Goal: Register for event/course

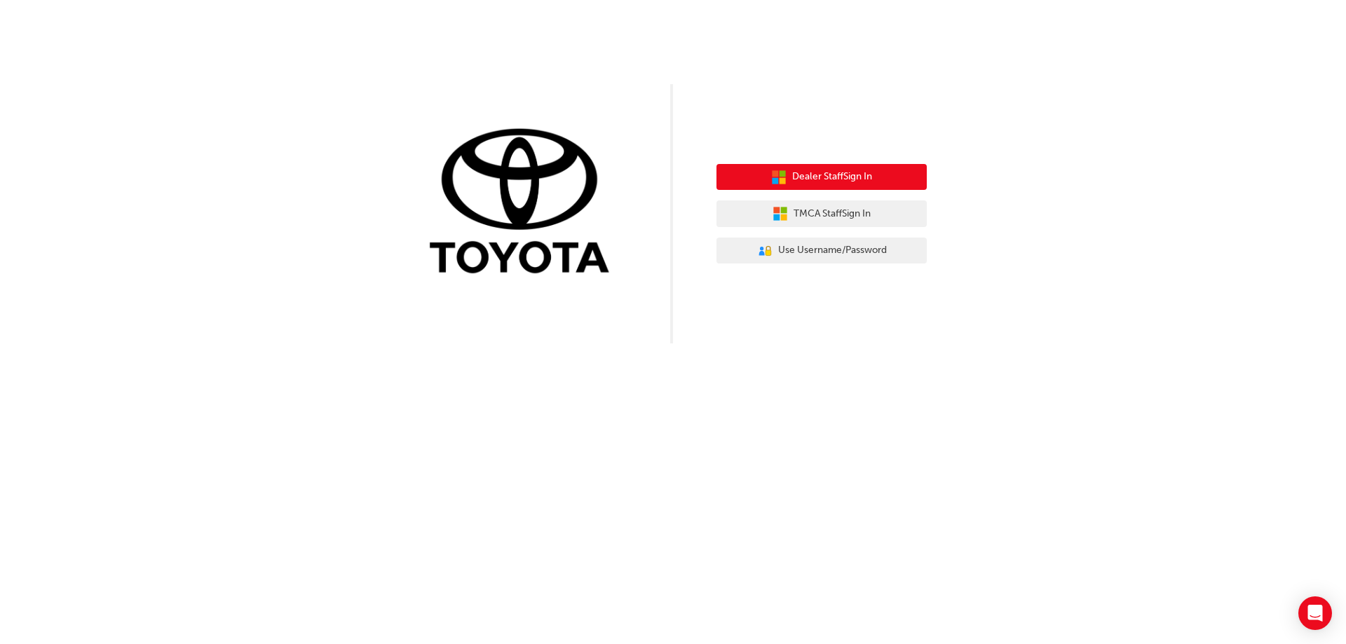
click at [815, 174] on span "Dealer Staff Sign In" at bounding box center [832, 177] width 80 height 16
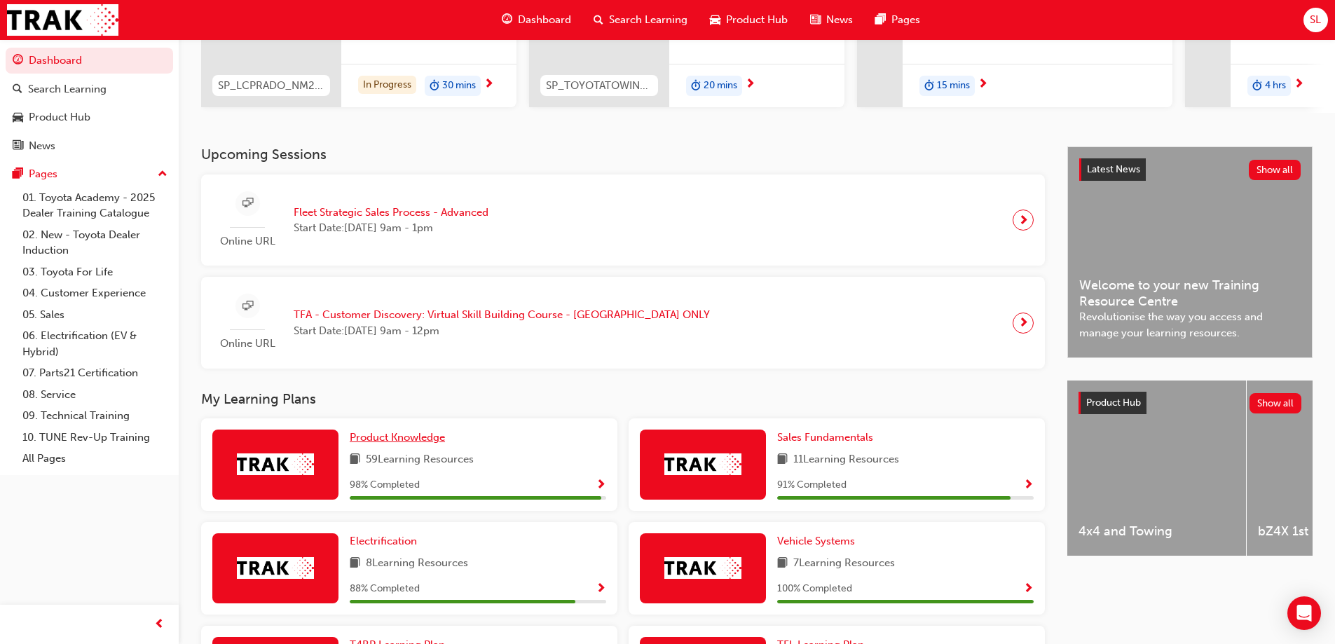
scroll to position [551, 0]
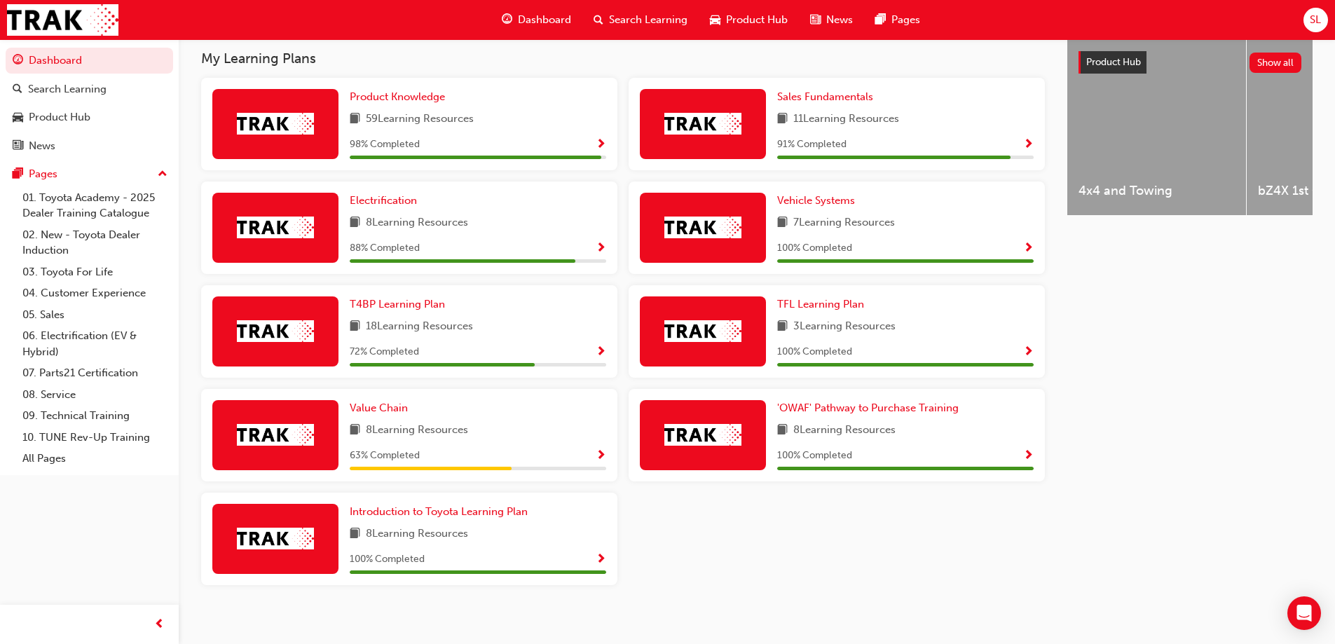
click at [1114, 422] on div "Latest News Show all Welcome to your new Training Resource Centre Revolutionise…" at bounding box center [1189, 212] width 245 height 813
click at [598, 346] on span "Show Progress" at bounding box center [601, 352] width 11 height 13
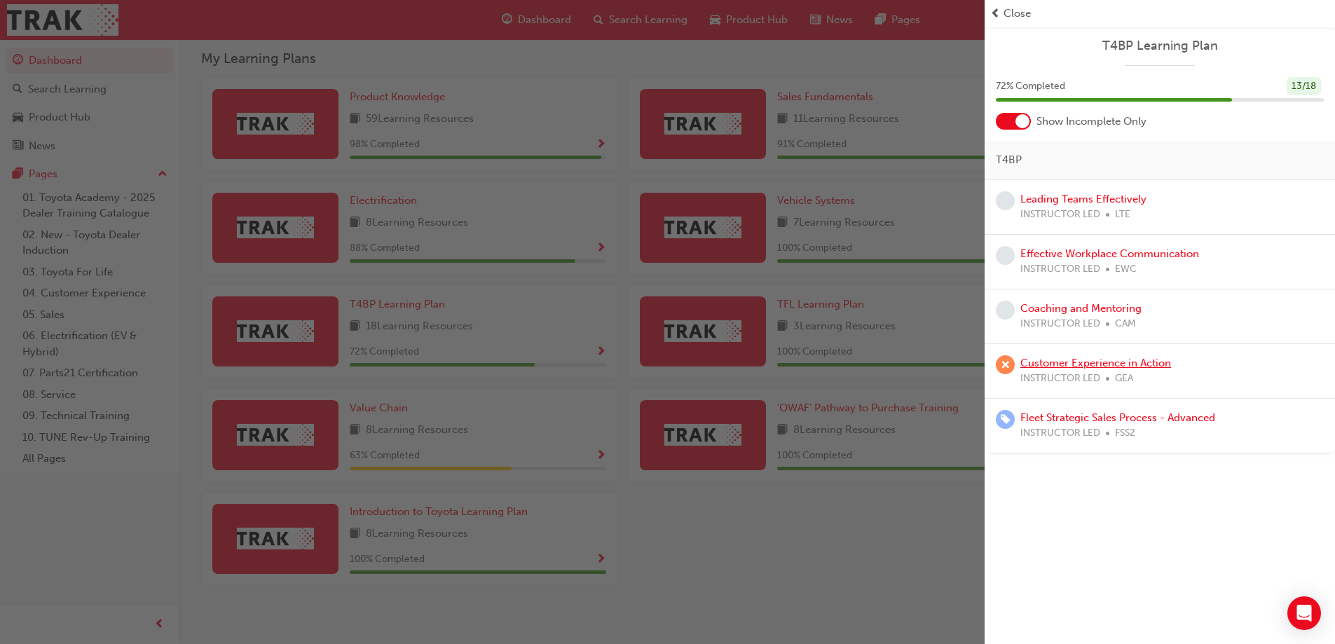
click at [1060, 364] on link "Customer Experience in Action" at bounding box center [1095, 363] width 151 height 13
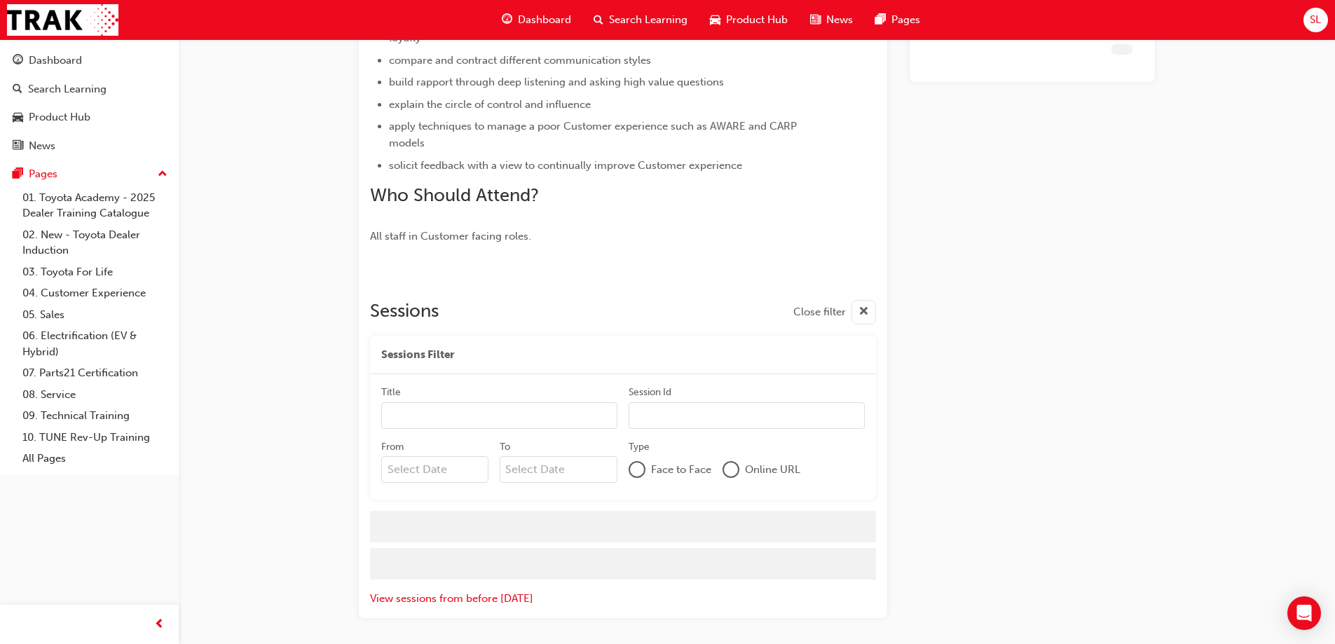
scroll to position [673, 0]
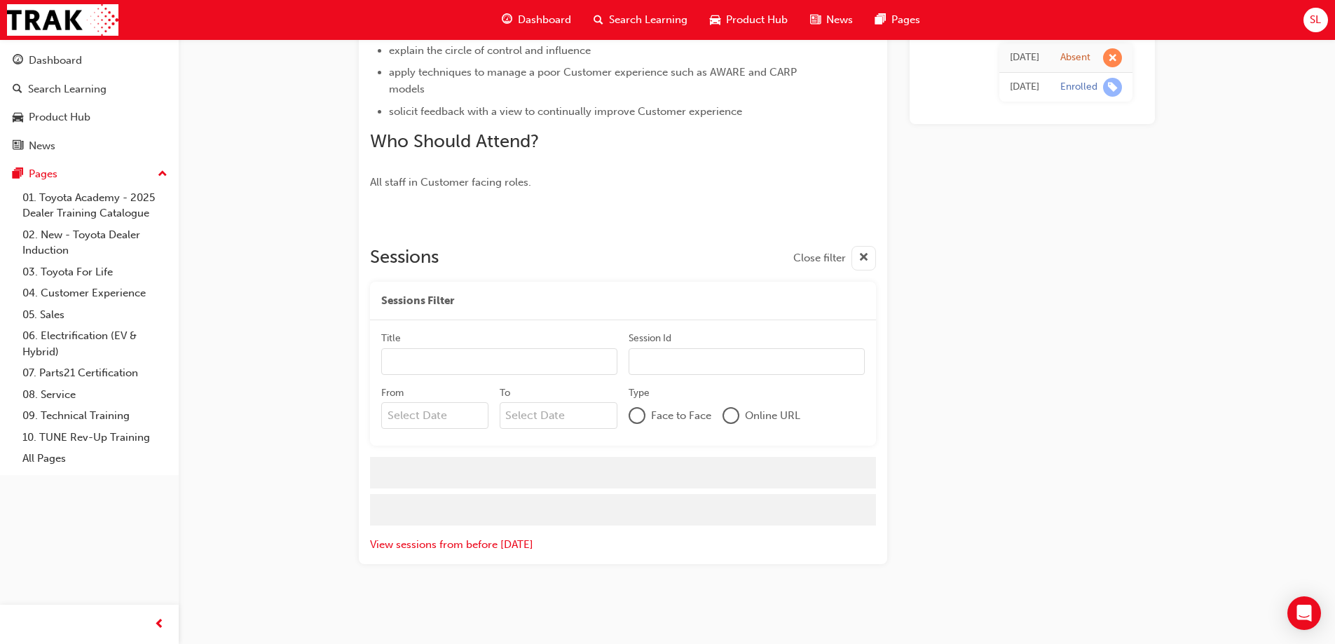
click at [731, 410] on div at bounding box center [731, 416] width 14 height 14
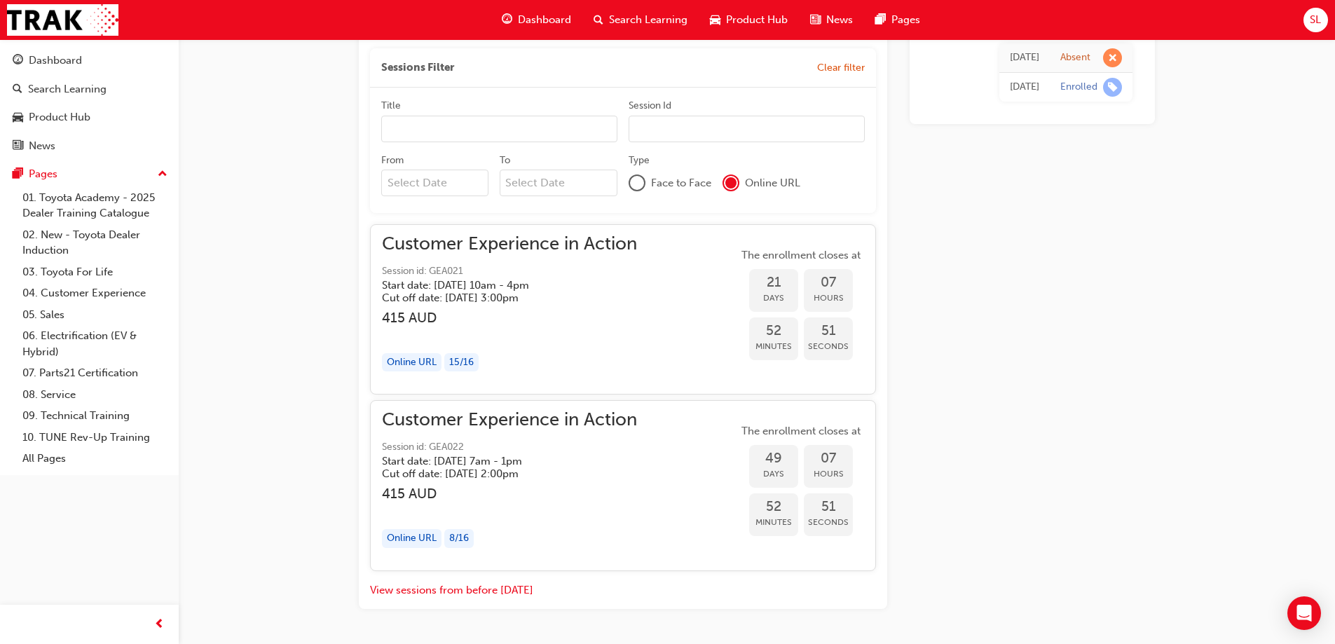
scroll to position [849, 0]
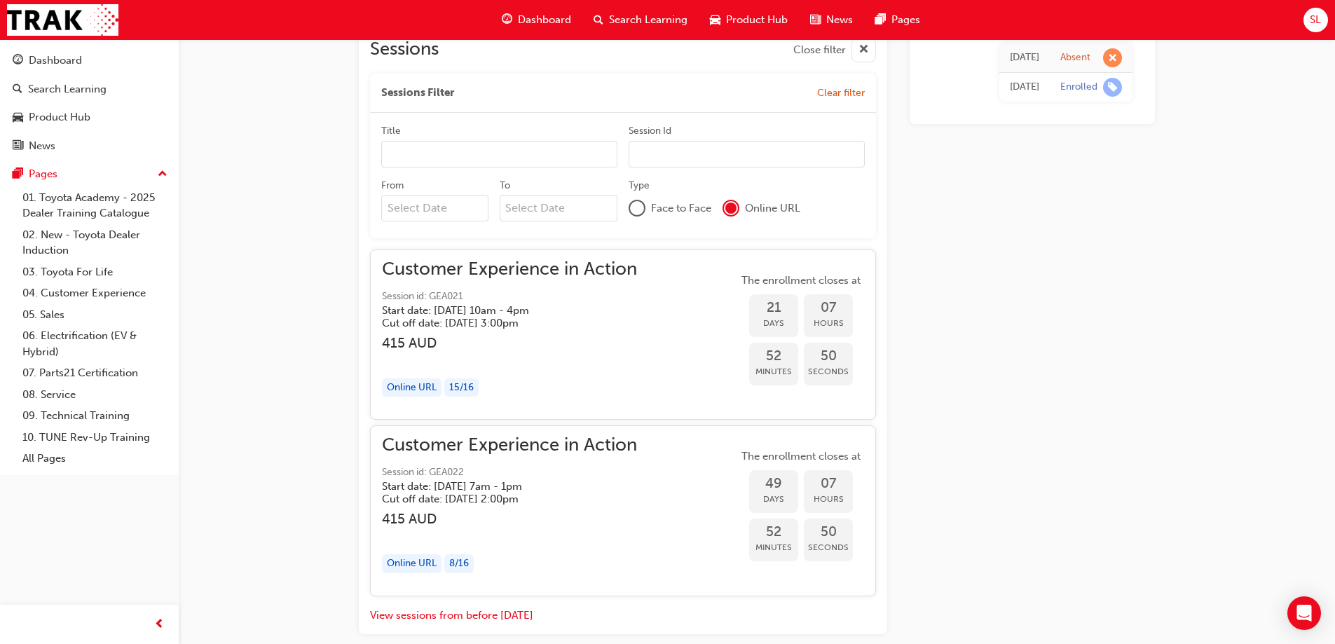
click at [498, 307] on h5 "Start date: Thu 11 Sep 2025 , 10am - 4pm" at bounding box center [498, 310] width 233 height 13
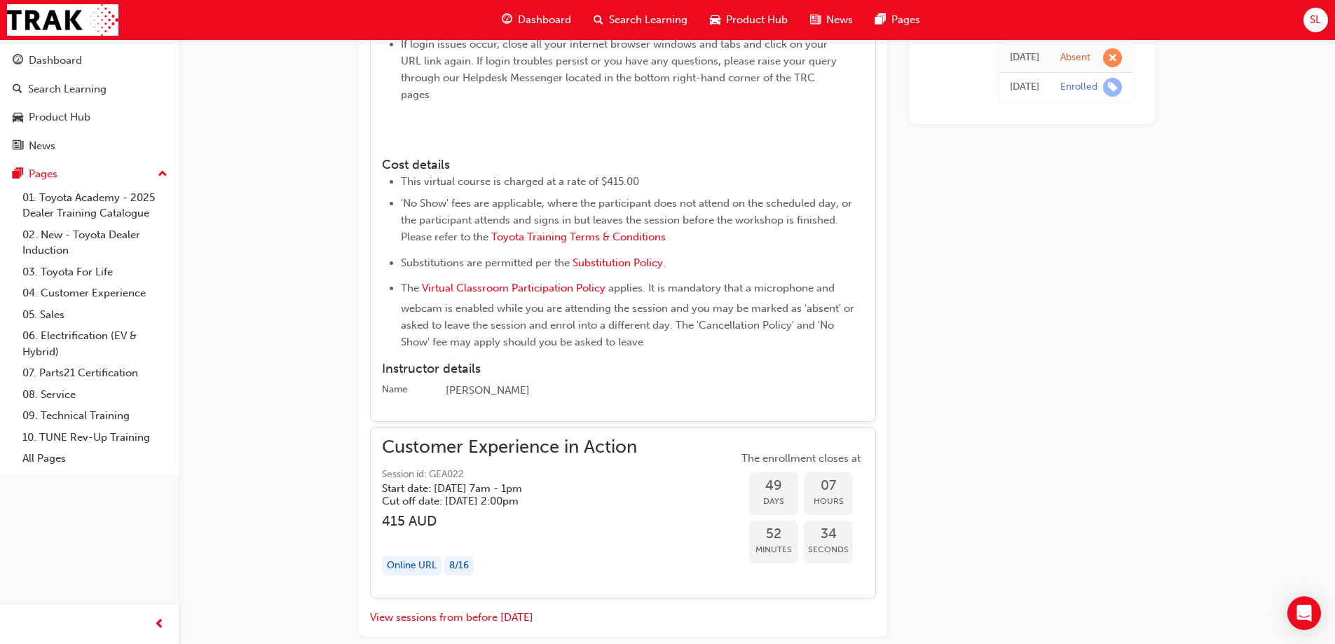
scroll to position [1648, 0]
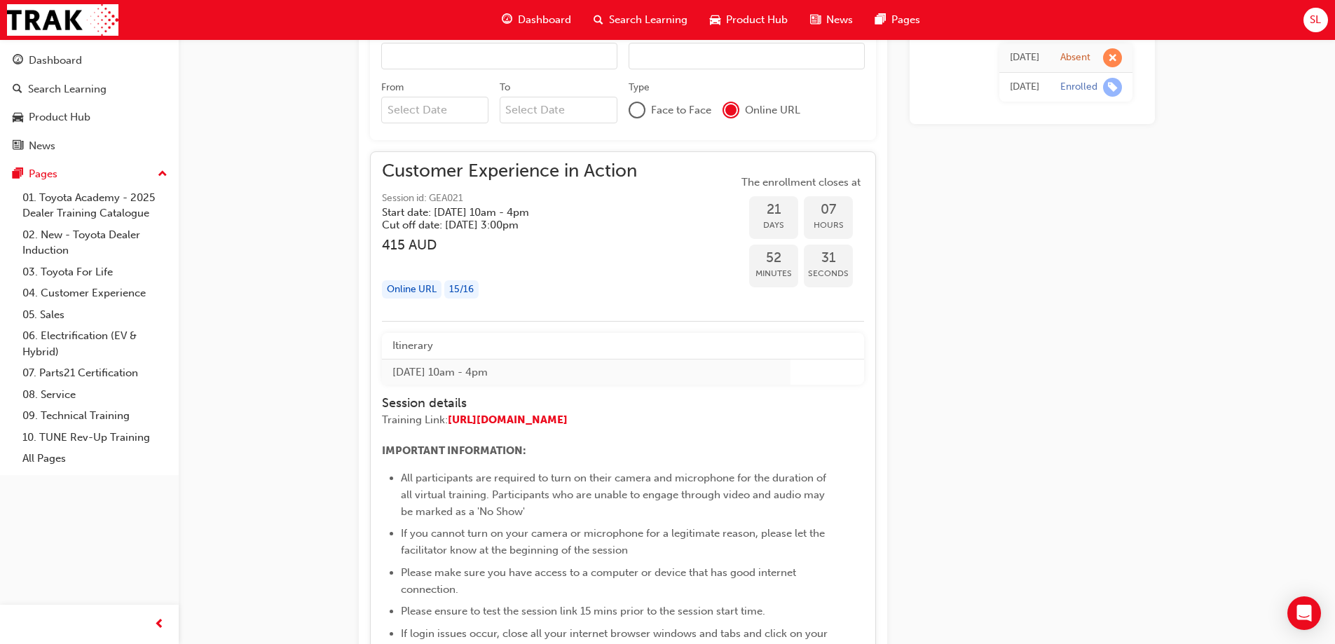
click at [434, 290] on div "Online URL" at bounding box center [412, 289] width 60 height 19
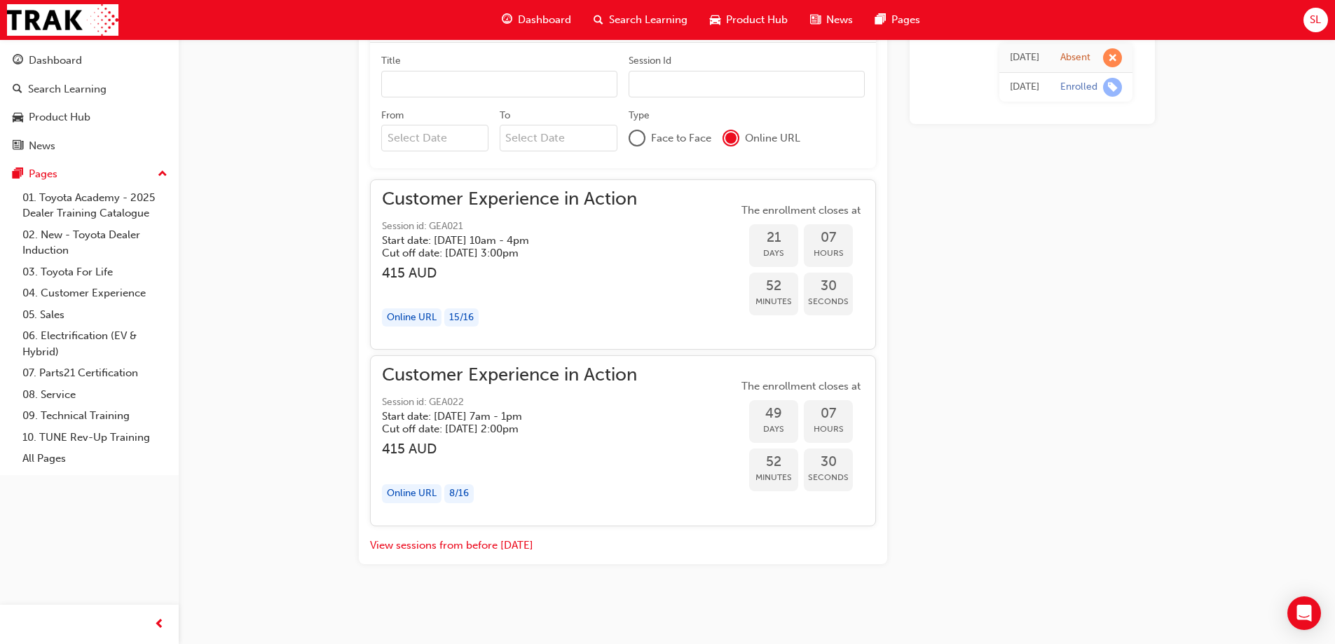
click at [774, 241] on span "21" at bounding box center [773, 238] width 49 height 16
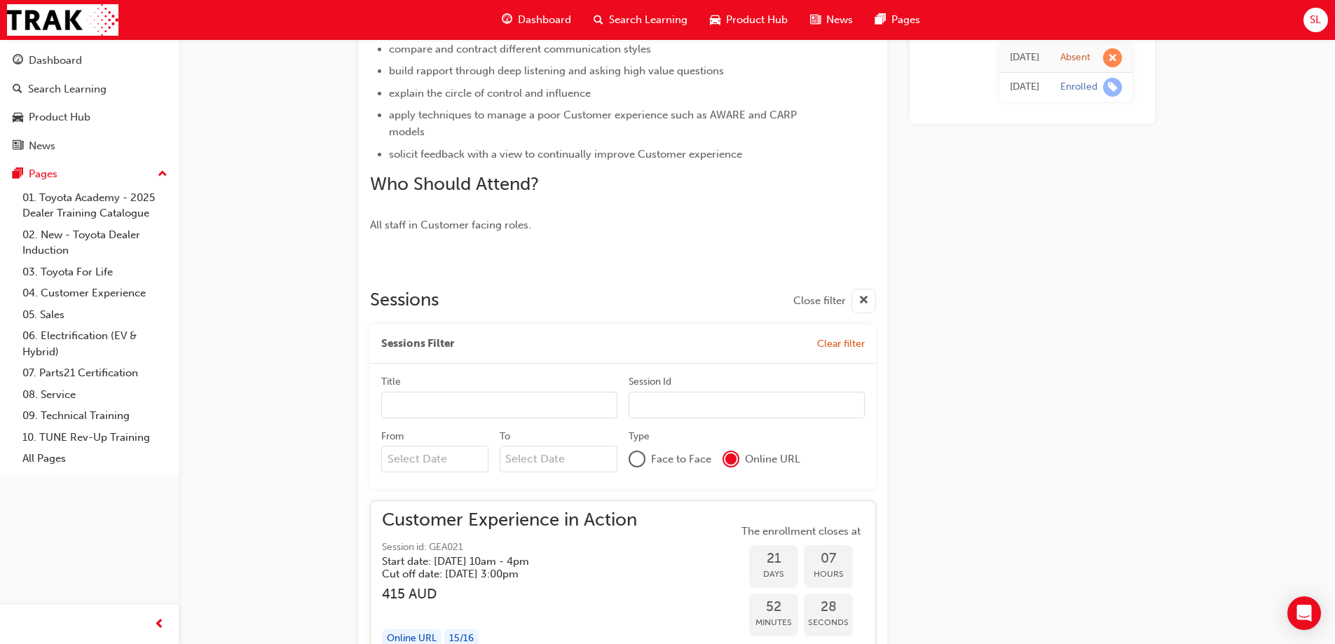
scroll to position [597, 0]
click at [515, 399] on input "Title" at bounding box center [499, 406] width 236 height 27
click at [685, 412] on input "Session Id" at bounding box center [747, 406] width 236 height 27
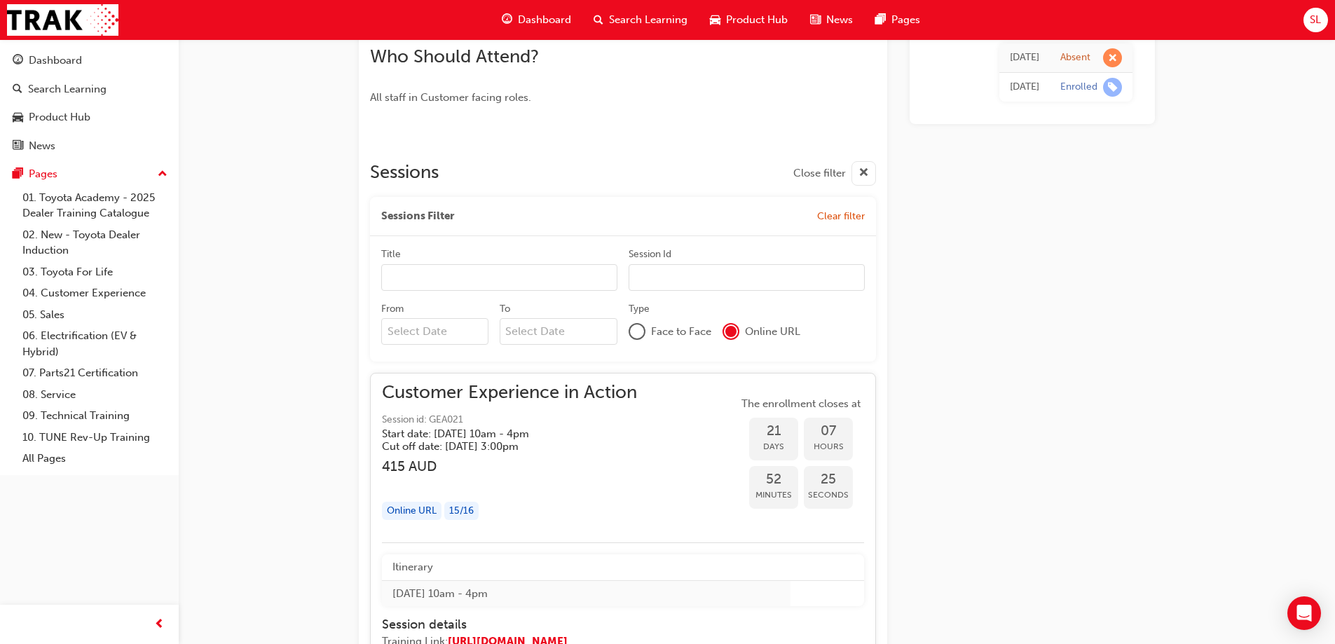
scroll to position [737, 0]
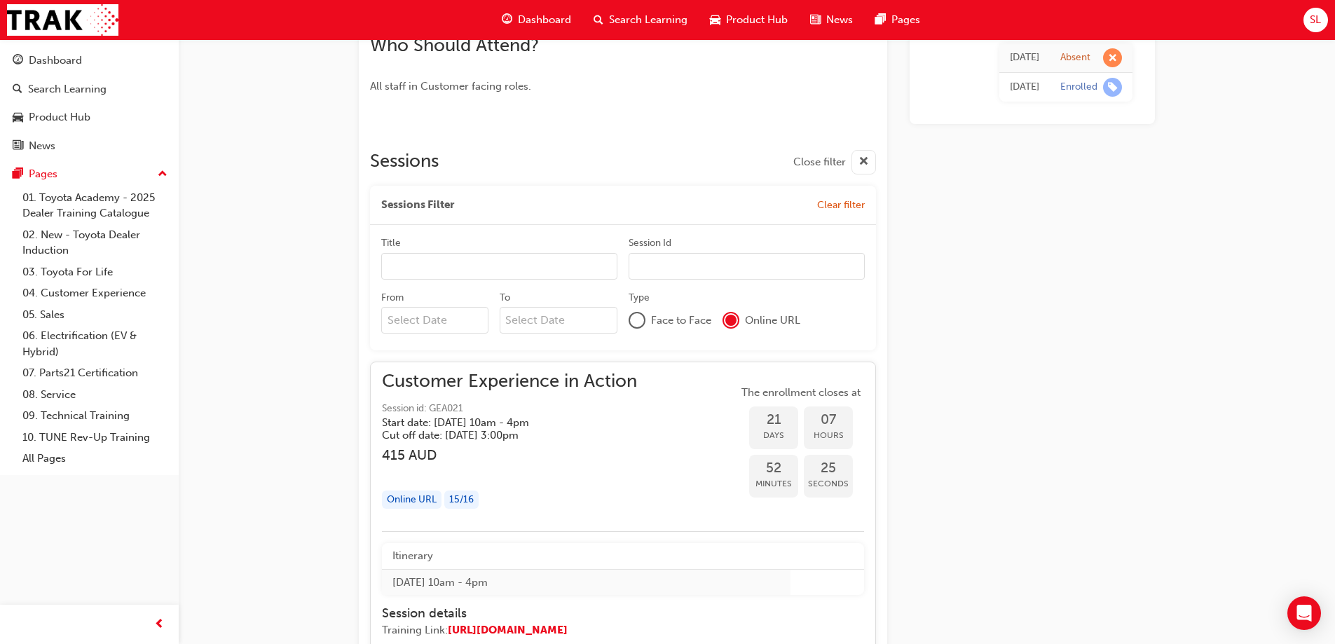
click at [463, 327] on input "From" at bounding box center [434, 320] width 107 height 27
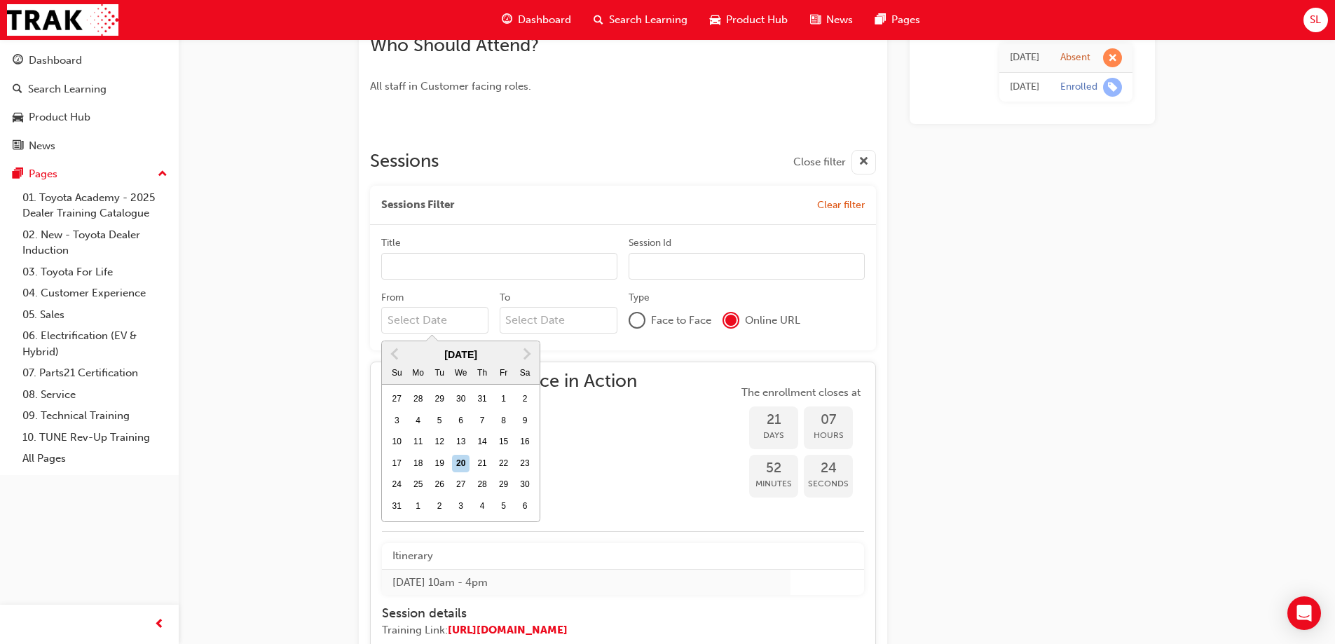
click at [463, 327] on input "From Previous Month Next Month August 2025 Su Mo Tu We Th Fr Sa 27 28 29 30 31 …" at bounding box center [434, 320] width 107 height 27
click at [295, 263] on div "Customer Experience in Action Instructor led Stream: Professional 1 day 415 GEA…" at bounding box center [667, 389] width 1335 height 2253
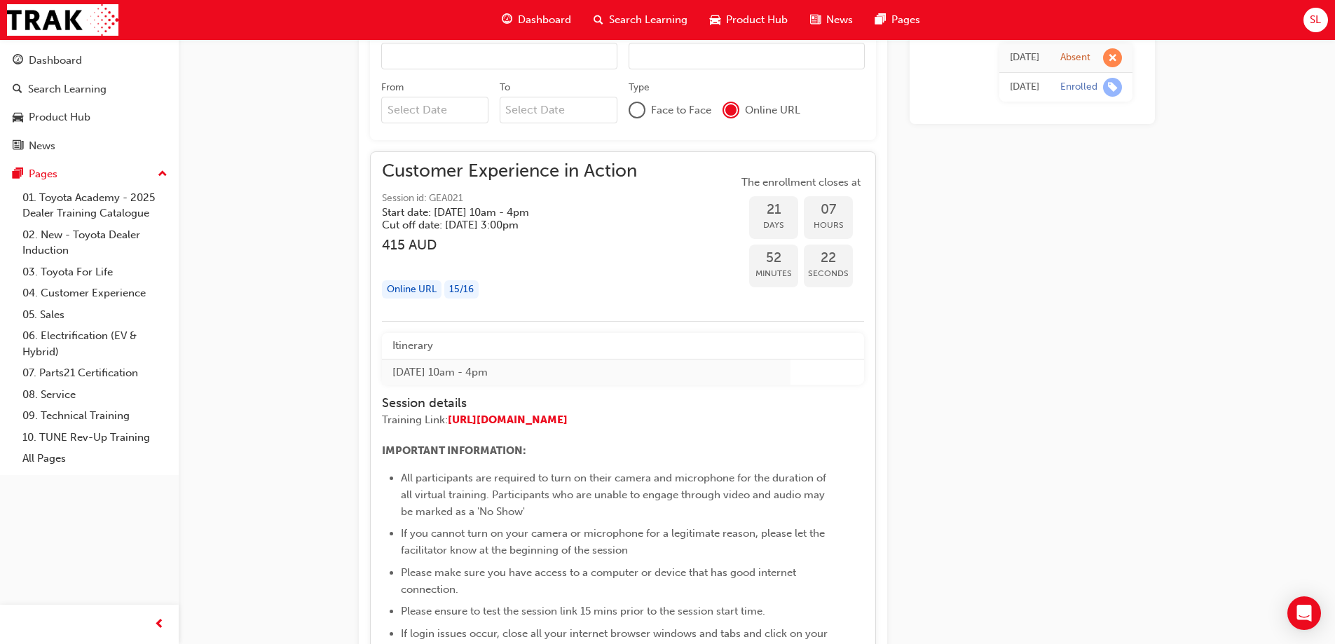
click at [514, 217] on h5 "Start date: Thu 11 Sep 2025 , 10am - 4pm" at bounding box center [498, 212] width 233 height 13
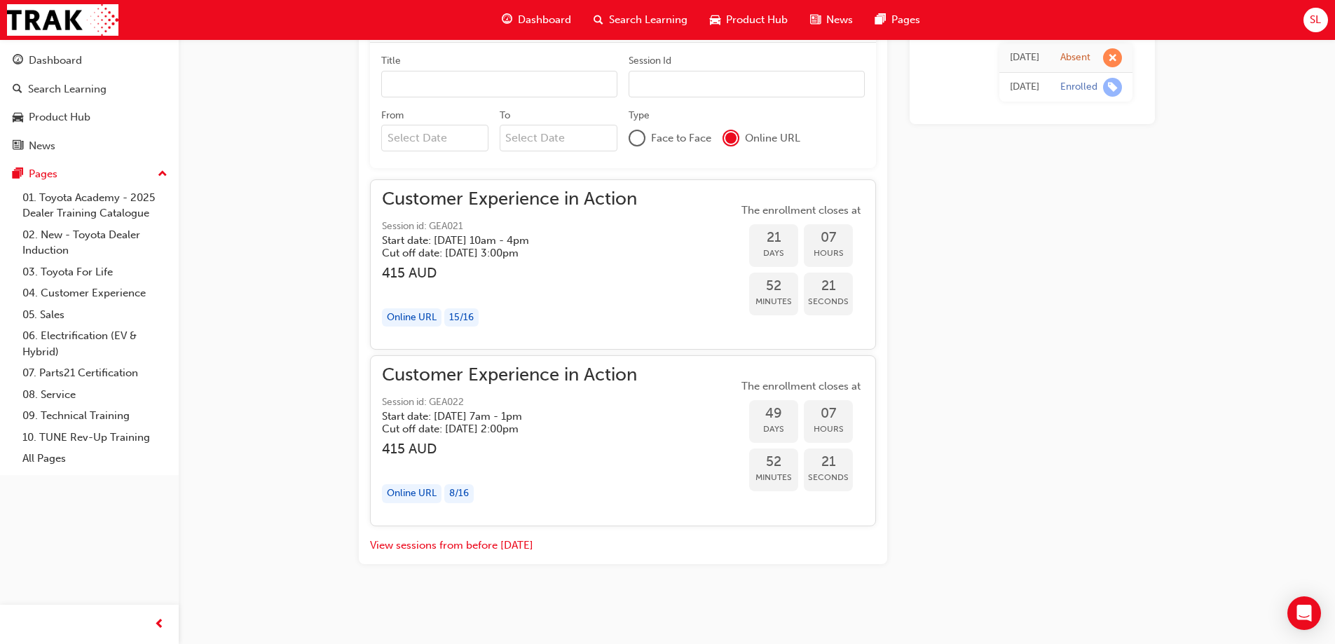
click at [418, 315] on div "Online URL" at bounding box center [412, 317] width 60 height 19
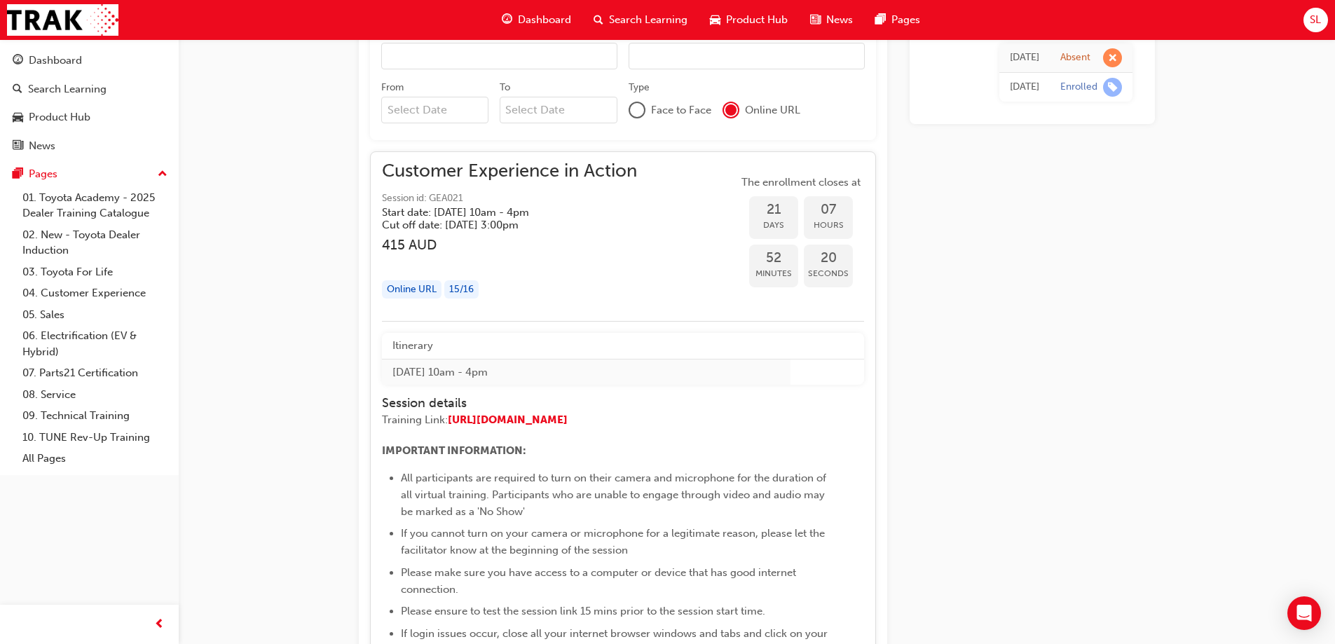
click at [474, 286] on div "15 / 16" at bounding box center [461, 289] width 34 height 19
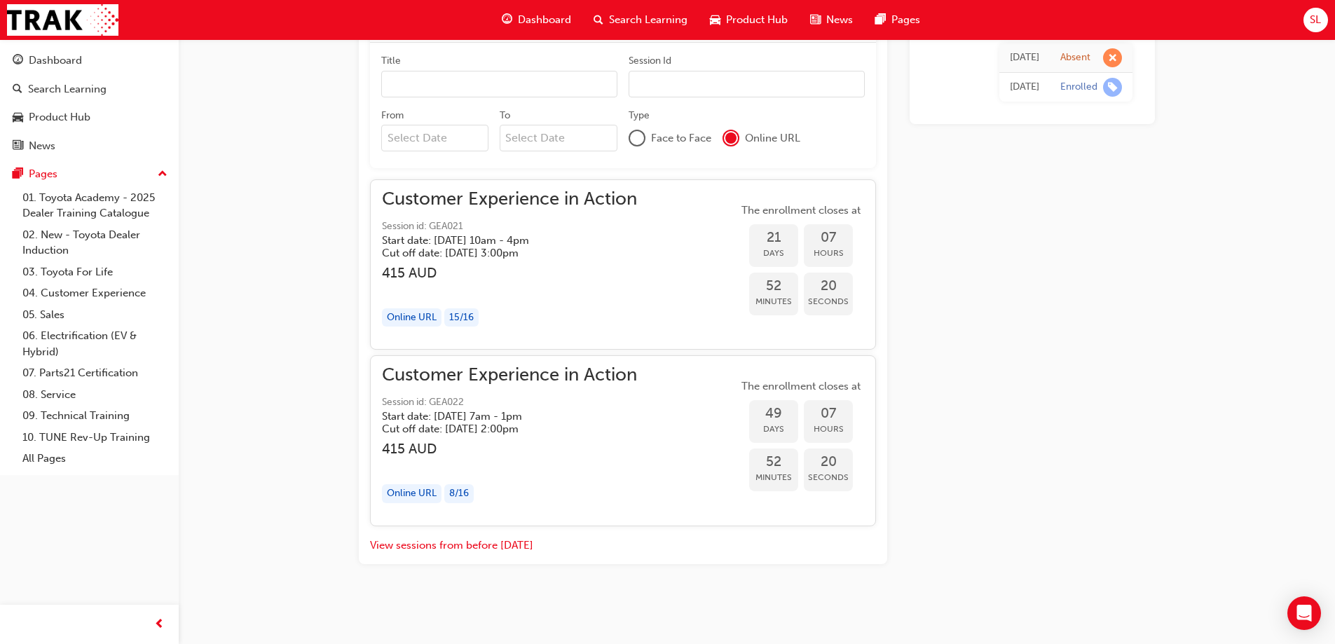
click at [474, 286] on div "button" at bounding box center [509, 289] width 255 height 16
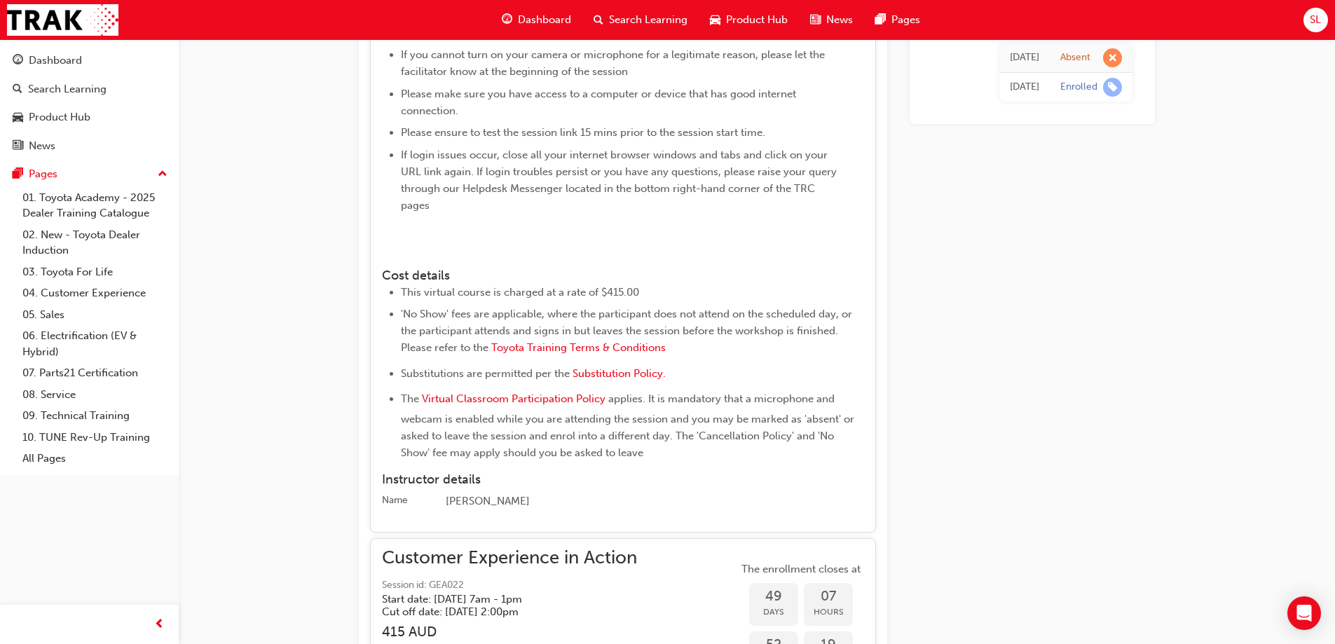
scroll to position [1578, 0]
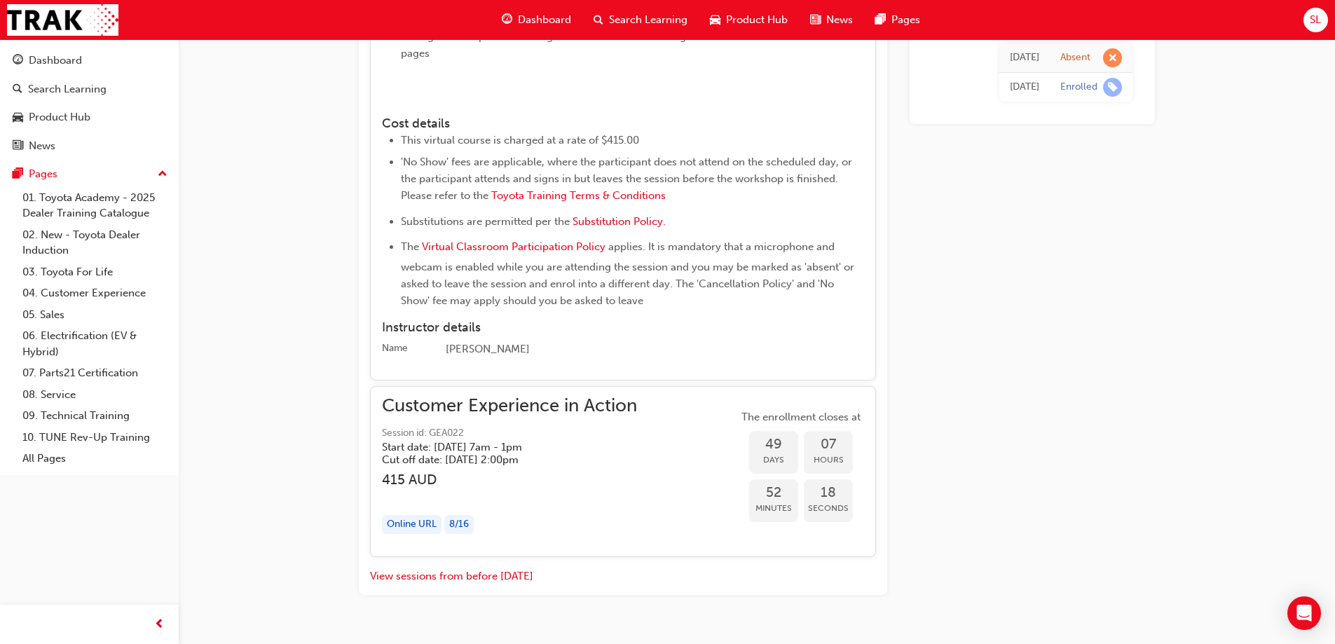
click at [382, 101] on img at bounding box center [382, 101] width 0 height 0
drag, startPoint x: 430, startPoint y: 135, endPoint x: 518, endPoint y: 201, distance: 109.6
click at [518, 201] on div "Itinerary Thu 11 Sep 2025 10am - 4pm Session details Training Link: https://us0…" at bounding box center [623, 29] width 482 height 655
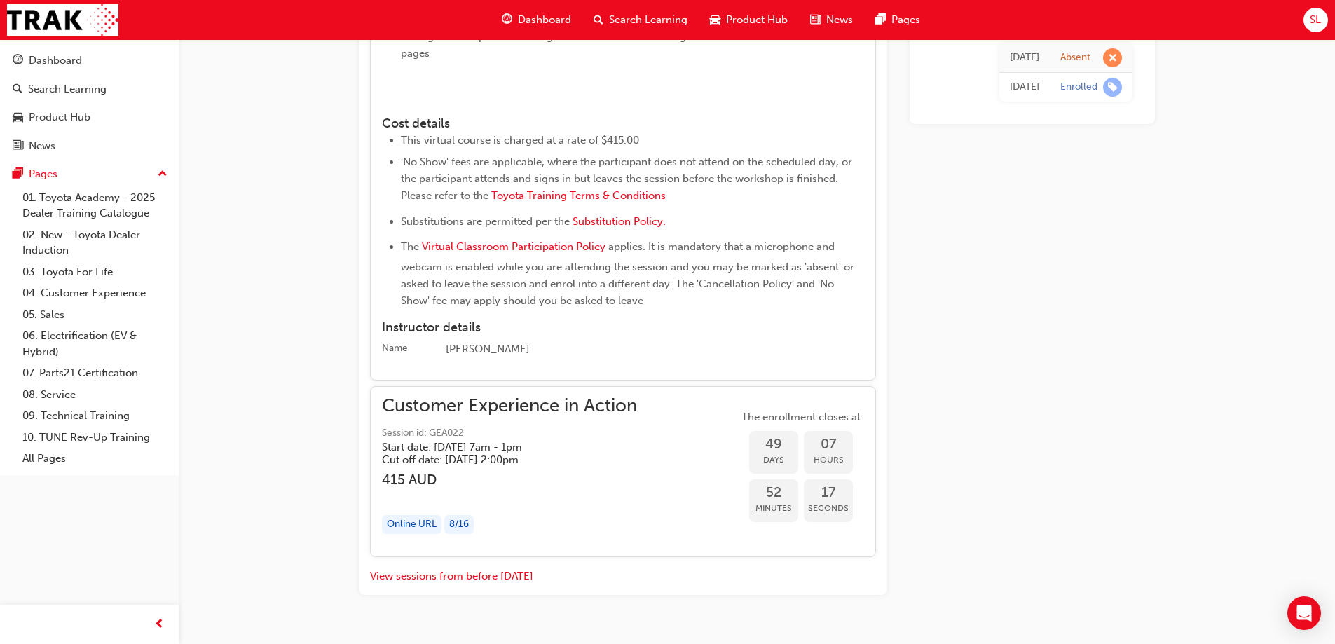
click at [518, 201] on span "'No Show' fees are applicable, where the participant does not attend on the sch…" at bounding box center [628, 179] width 454 height 46
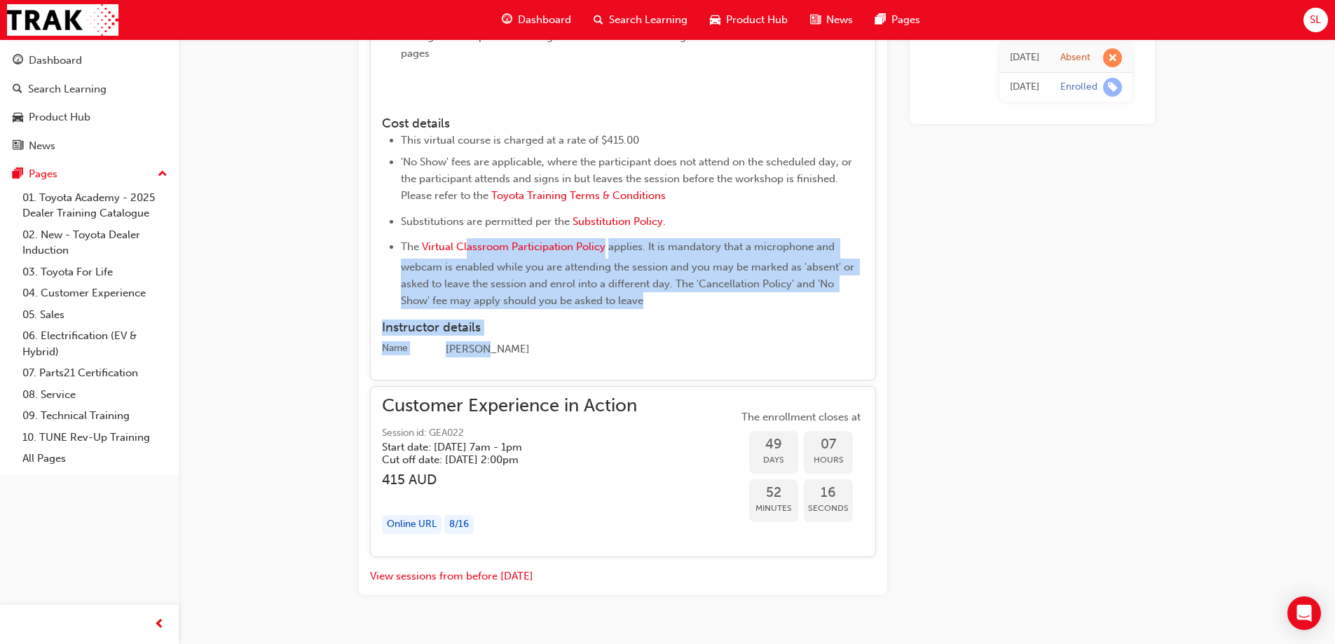
drag, startPoint x: 470, startPoint y: 298, endPoint x: 479, endPoint y: 383, distance: 85.2
click at [478, 357] on div "Itinerary Thu 11 Sep 2025 10am - 4pm Session details Training Link: https://us0…" at bounding box center [623, 29] width 482 height 655
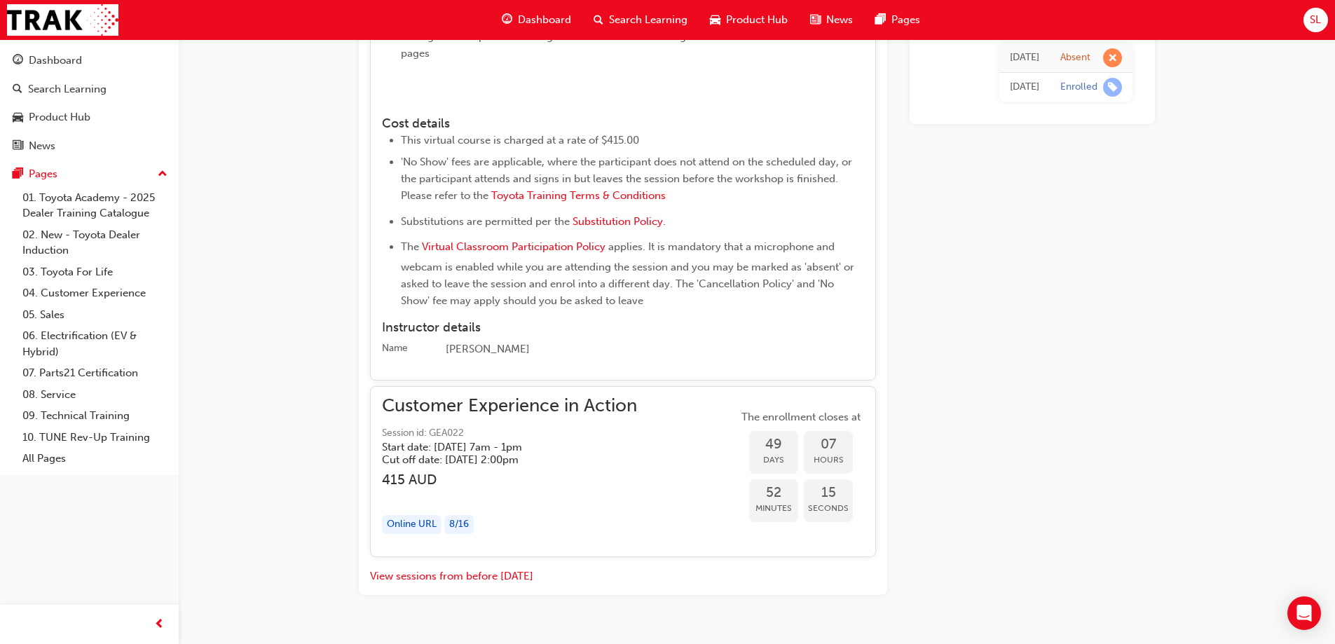
click at [481, 357] on div "Instructor details Name Isabel Boyce" at bounding box center [623, 338] width 482 height 37
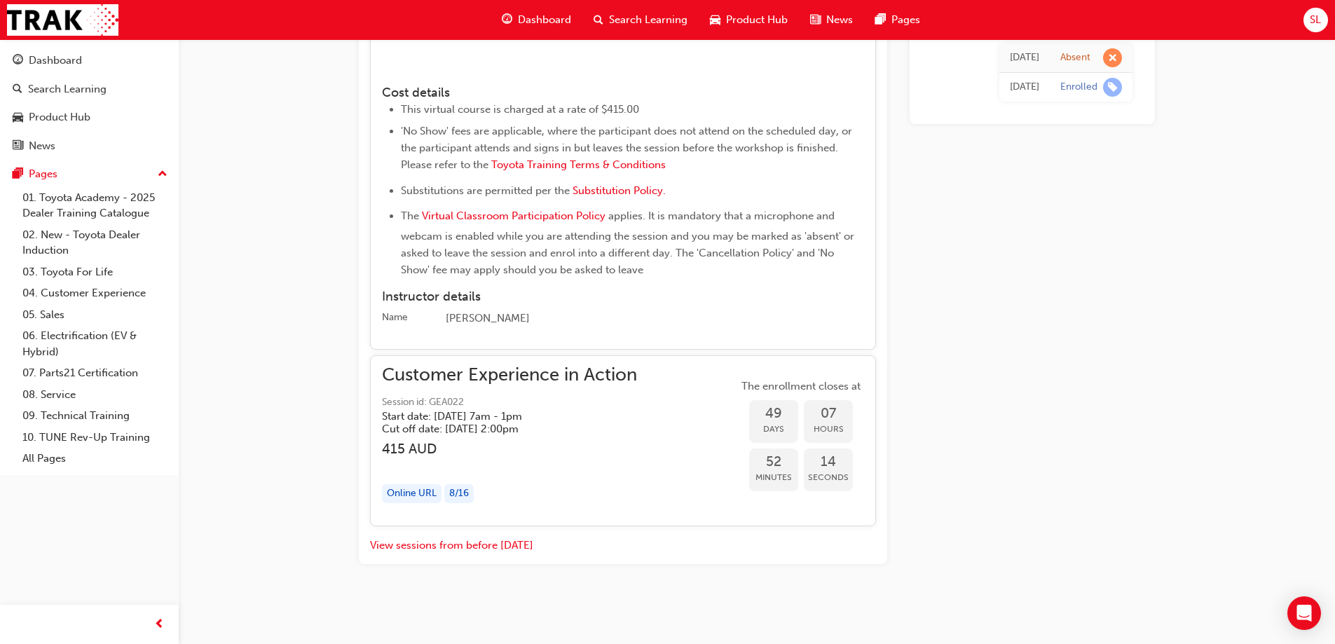
scroll to position [1648, 0]
click at [482, 552] on button "View sessions from before today" at bounding box center [451, 546] width 163 height 16
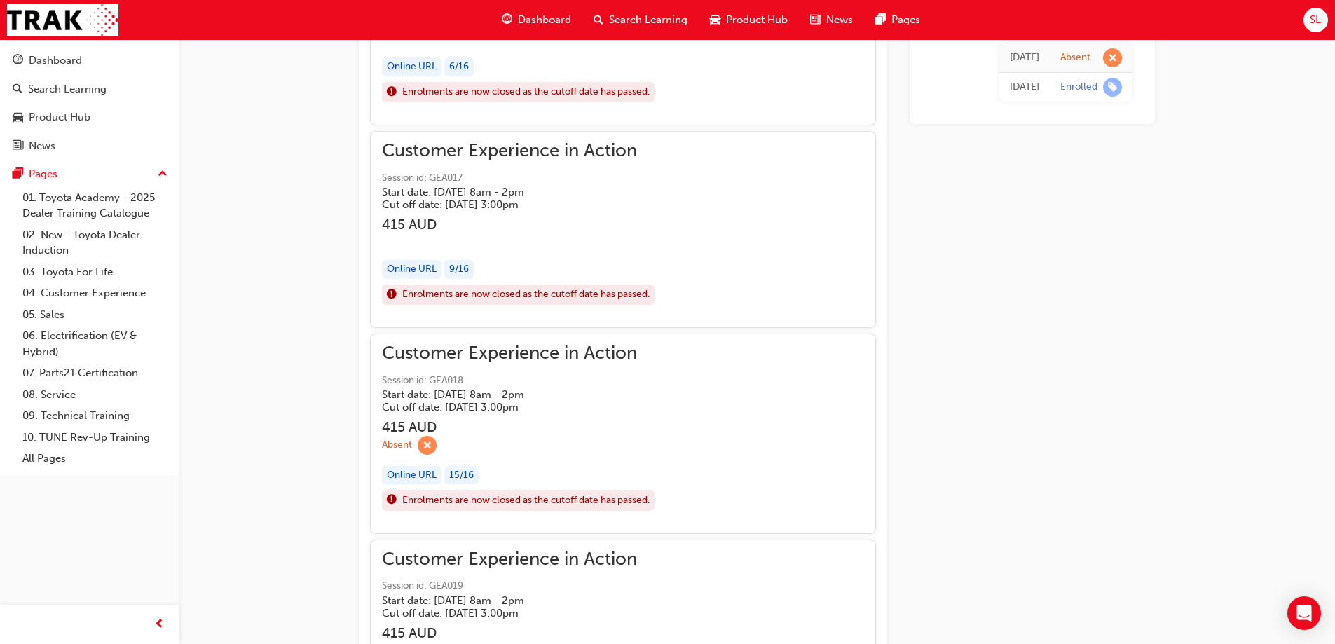
scroll to position [8067, 0]
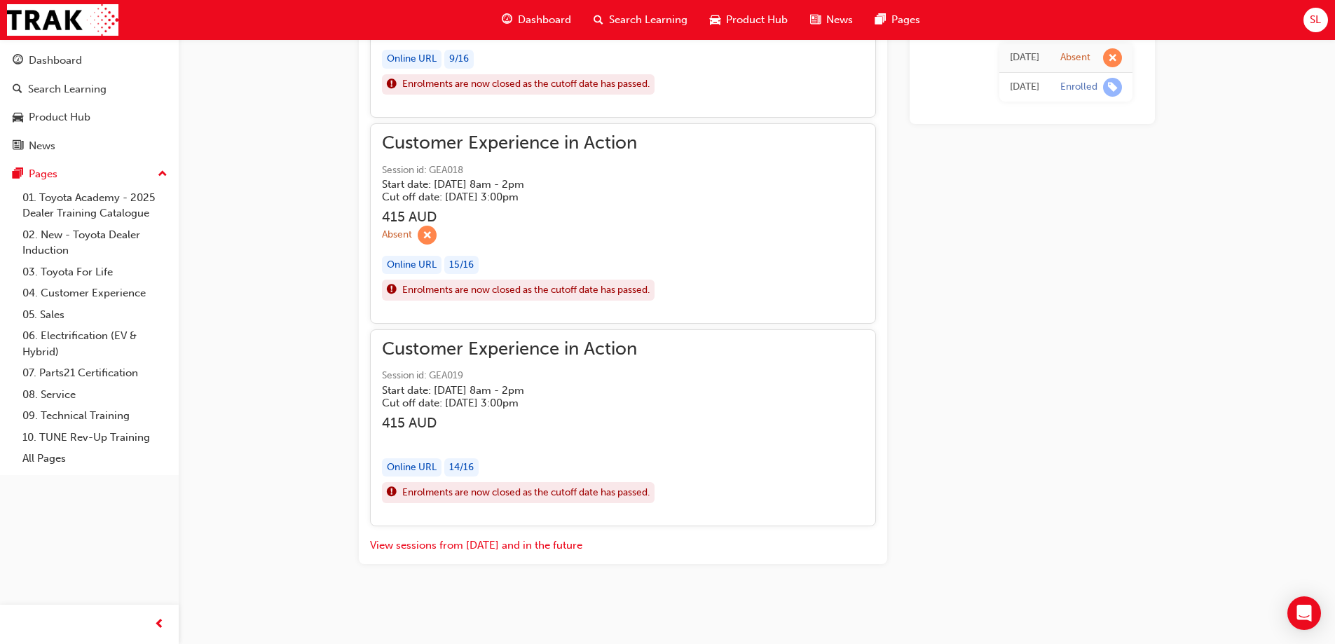
click at [441, 200] on h5 "Cut off date: Tue 8 Jul 2025, 3:00pm" at bounding box center [508, 197] width 253 height 13
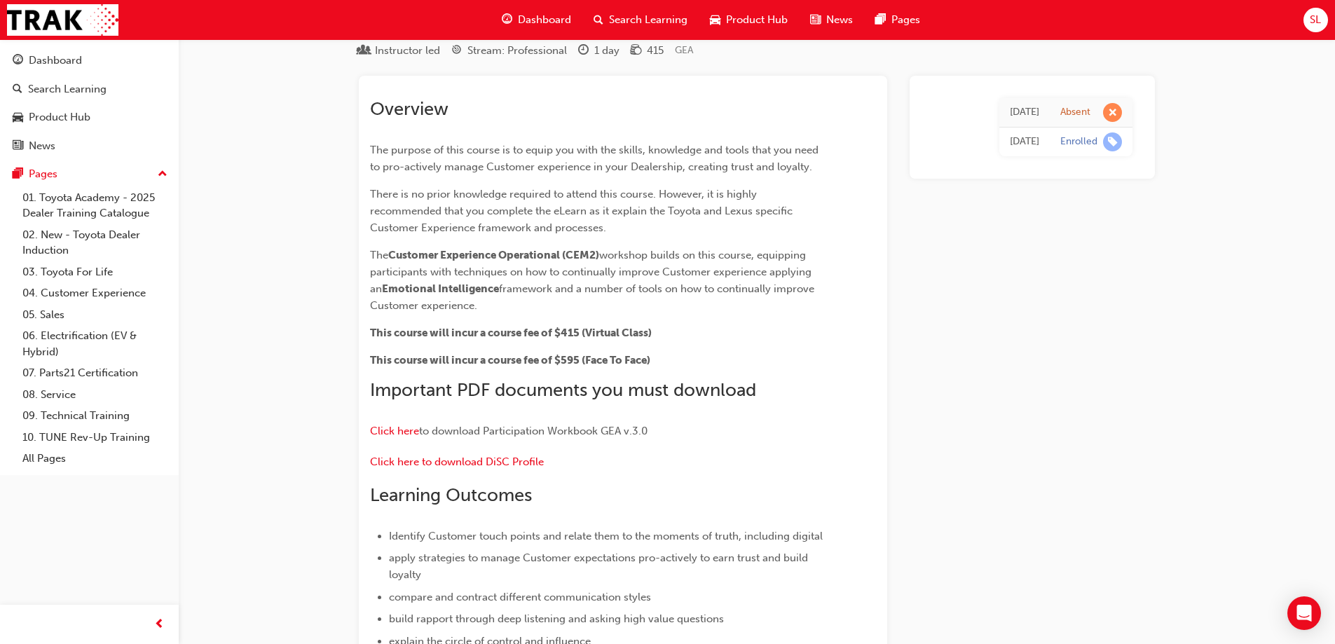
scroll to position [0, 0]
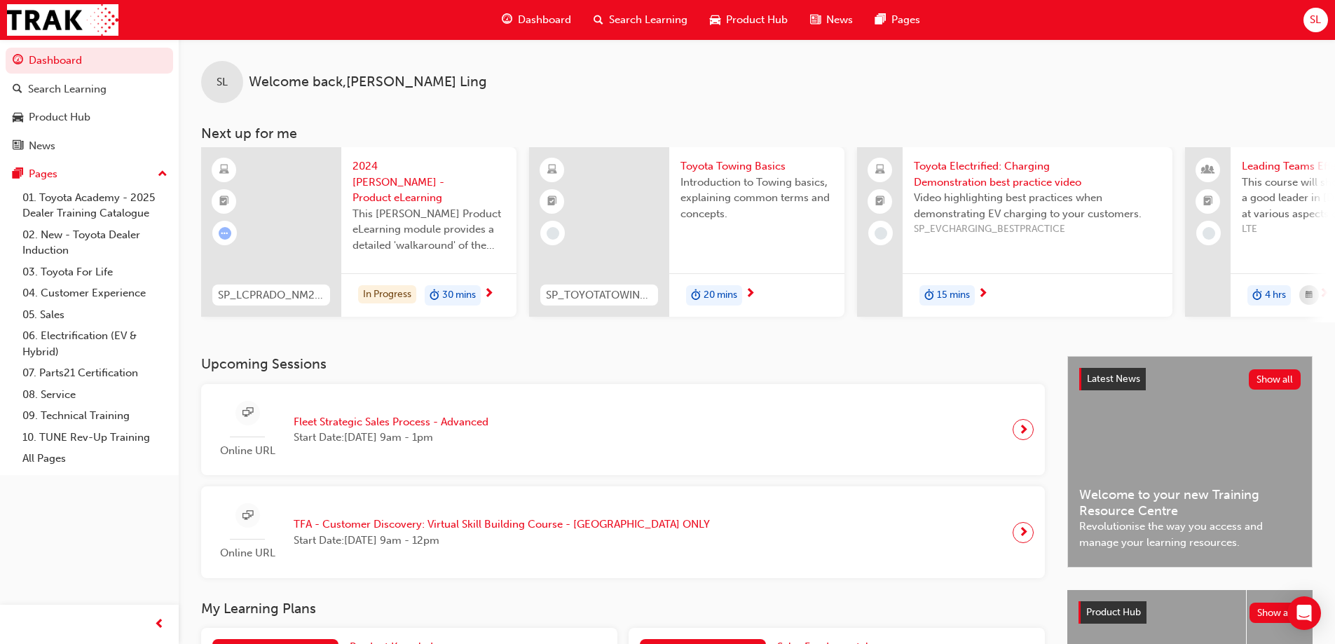
scroll to position [123, 0]
